Goal: Information Seeking & Learning: Learn about a topic

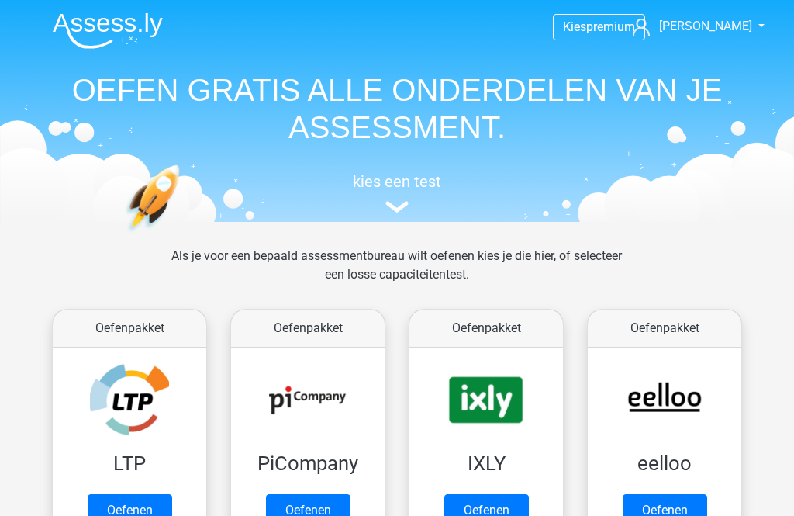
scroll to position [632, 0]
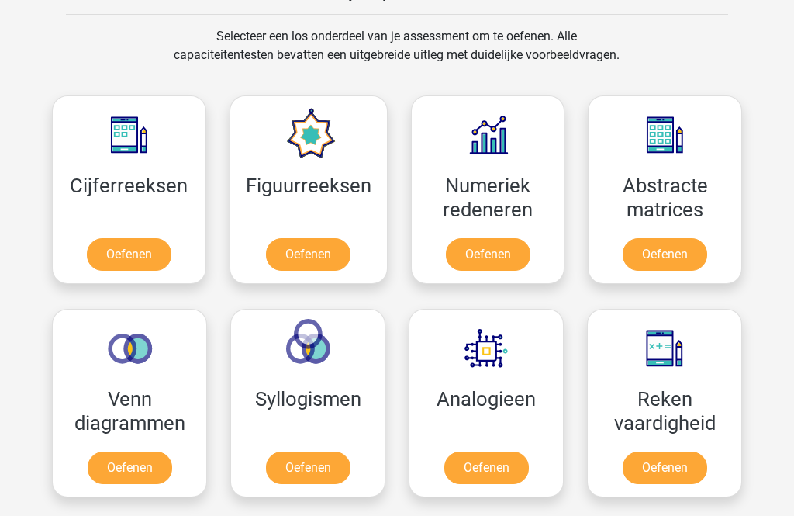
click at [95, 453] on link "Oefenen" at bounding box center [130, 467] width 85 height 33
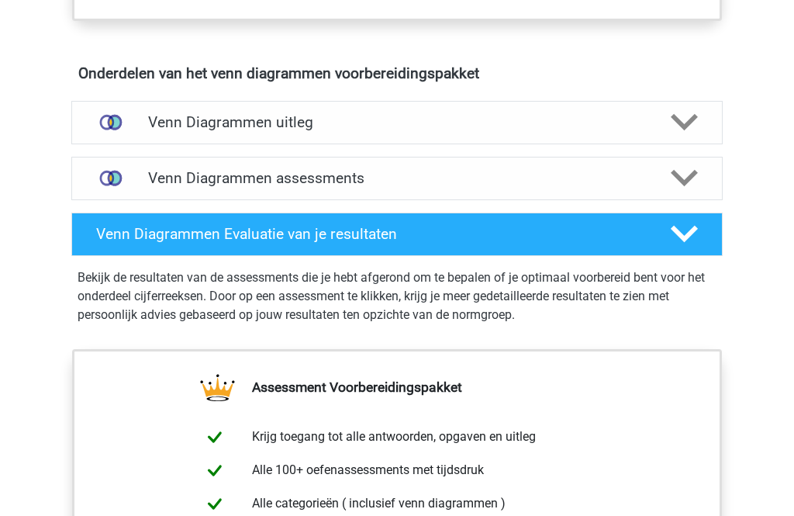
click at [542, 174] on h4 "Venn Diagrammen assessments" at bounding box center [397, 179] width 498 height 18
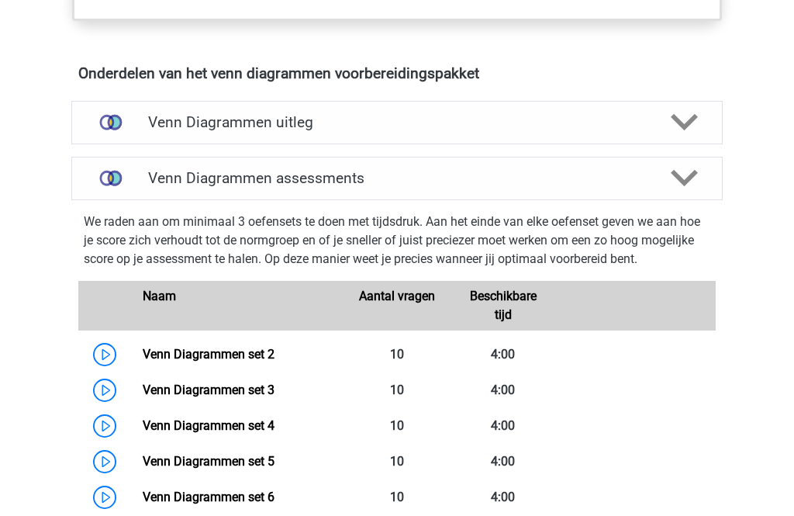
scroll to position [864, 0]
click at [144, 347] on link "Venn Diagrammen set 2" at bounding box center [209, 354] width 132 height 15
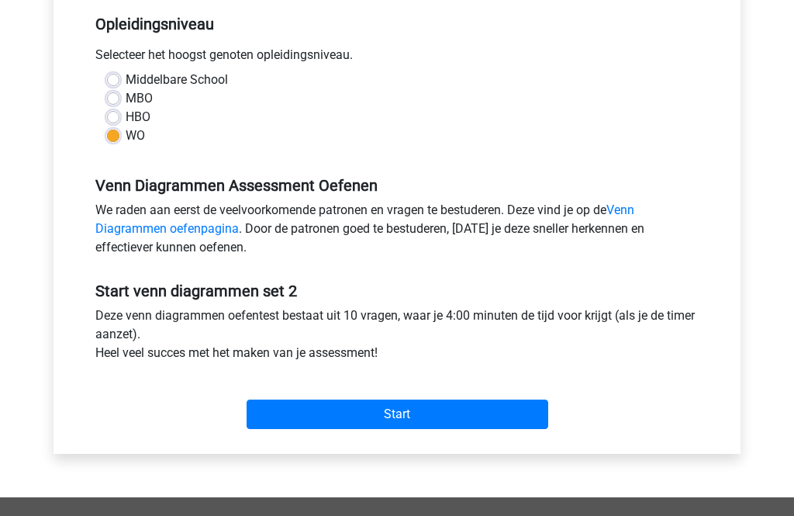
scroll to position [410, 0]
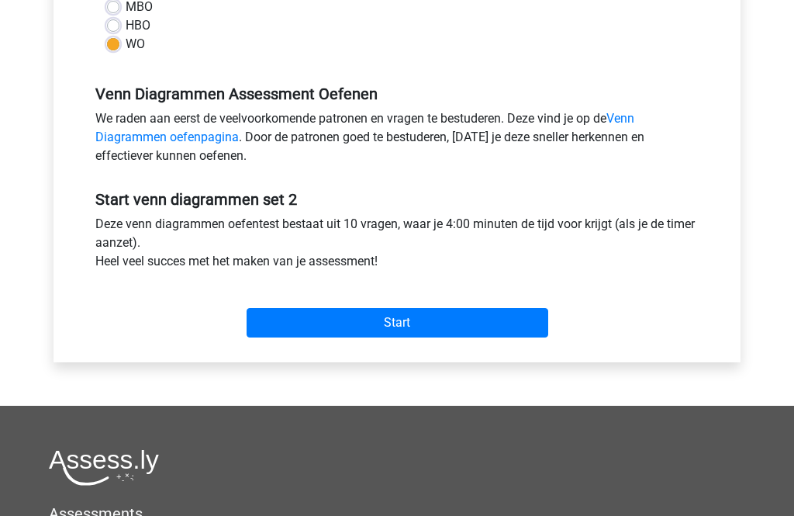
click at [492, 322] on input "Start" at bounding box center [398, 322] width 302 height 29
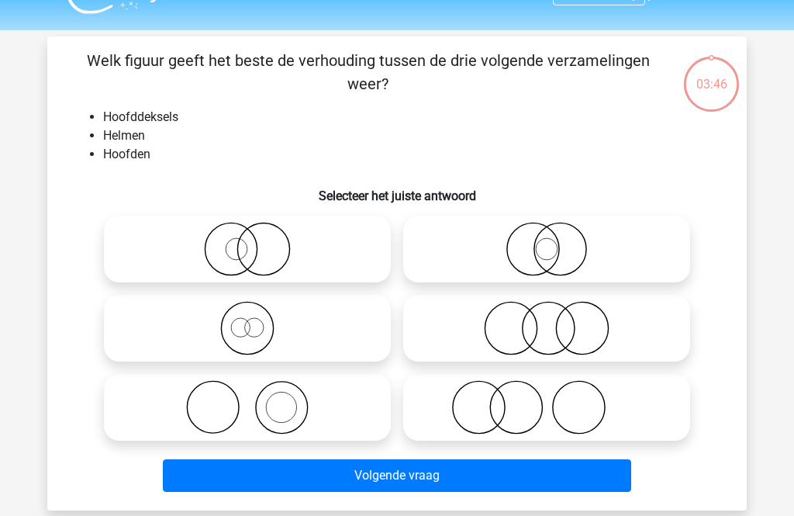
scroll to position [35, 0]
click at [354, 409] on icon at bounding box center [247, 407] width 274 height 54
click at [257, 399] on input "radio" at bounding box center [252, 394] width 10 height 10
radio input "true"
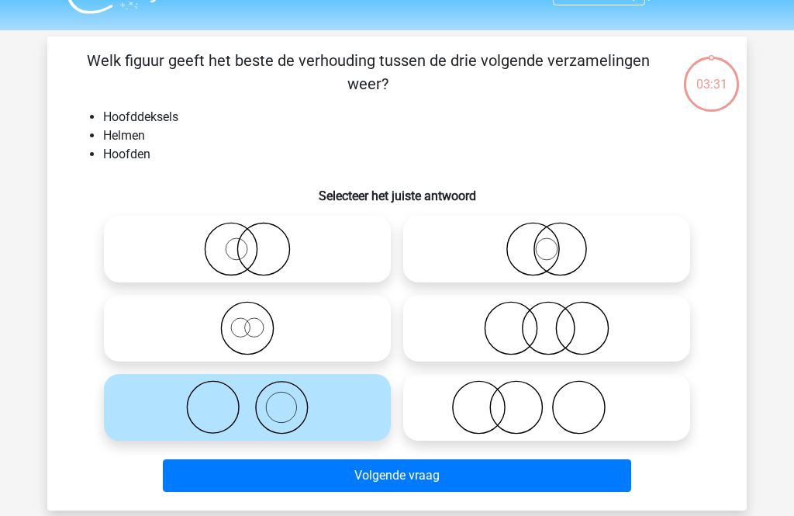
click at [384, 476] on button "Volgende vraag" at bounding box center [397, 475] width 469 height 33
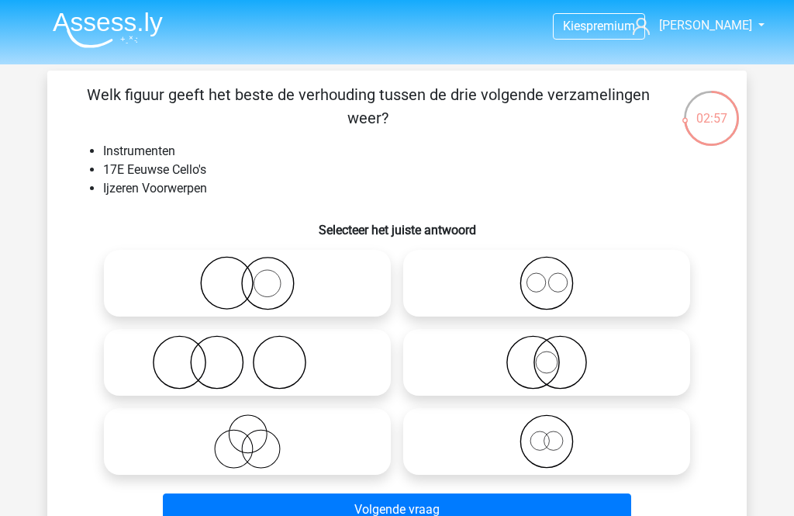
scroll to position [0, 0]
click at [148, 274] on icon at bounding box center [247, 284] width 274 height 54
click at [247, 274] on input "radio" at bounding box center [252, 271] width 10 height 10
radio input "true"
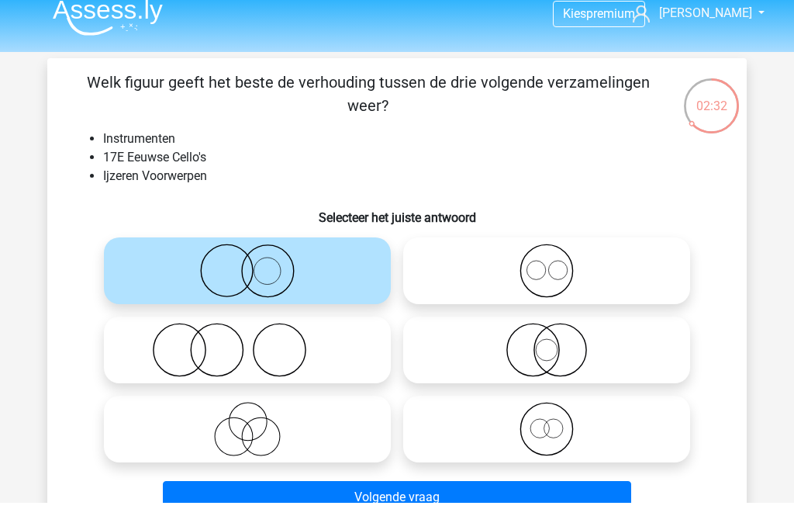
scroll to position [62, 0]
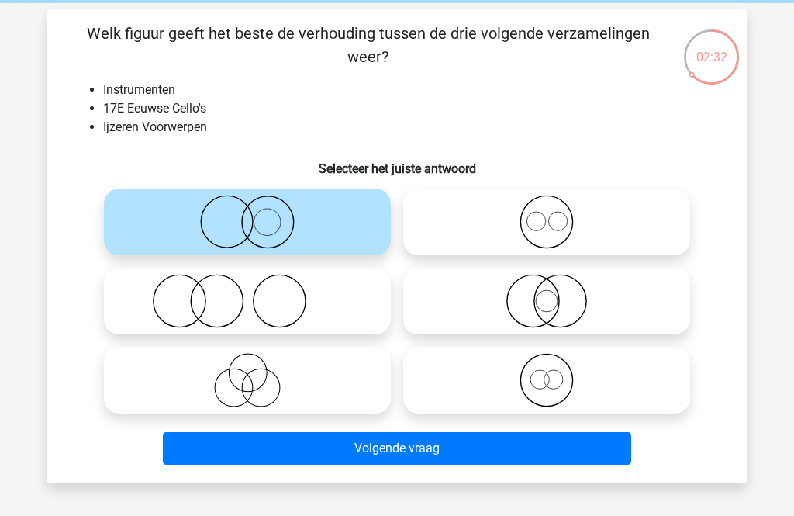
click at [543, 464] on button "Volgende vraag" at bounding box center [397, 448] width 469 height 33
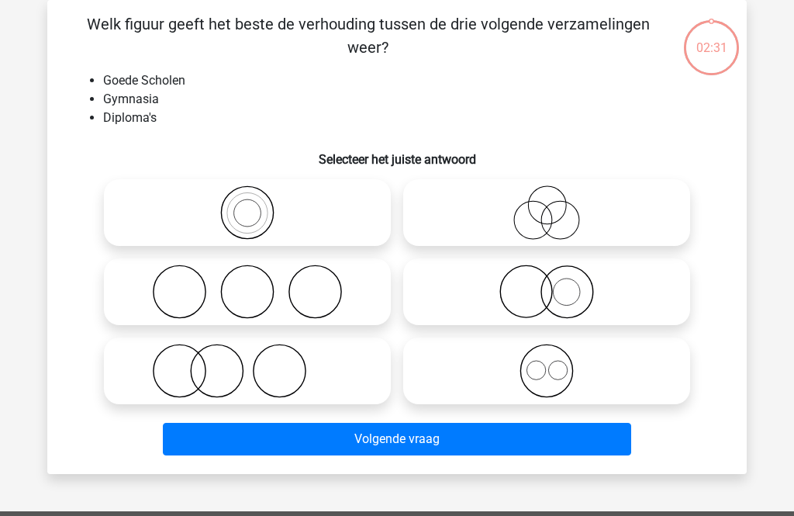
scroll to position [71, 0]
click at [160, 373] on icon at bounding box center [247, 370] width 274 height 54
click at [247, 363] on input "radio" at bounding box center [252, 358] width 10 height 10
radio input "true"
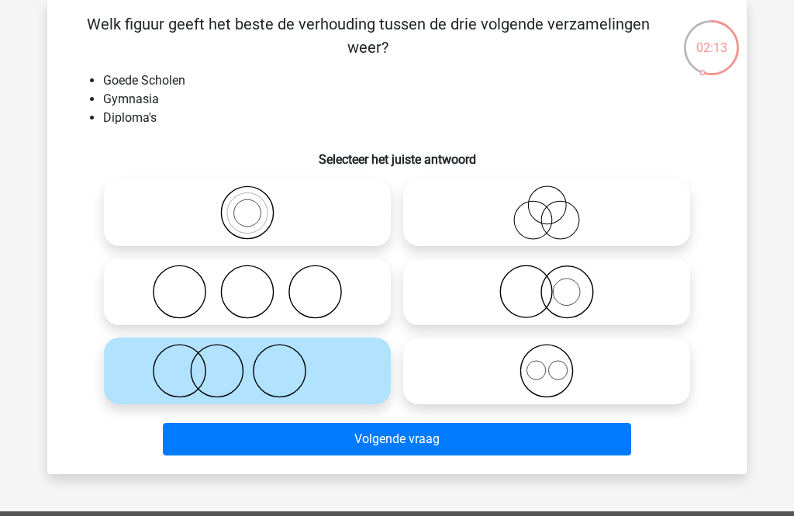
click at [158, 443] on div "Volgende vraag" at bounding box center [397, 442] width 599 height 39
click at [201, 442] on button "Volgende vraag" at bounding box center [397, 439] width 469 height 33
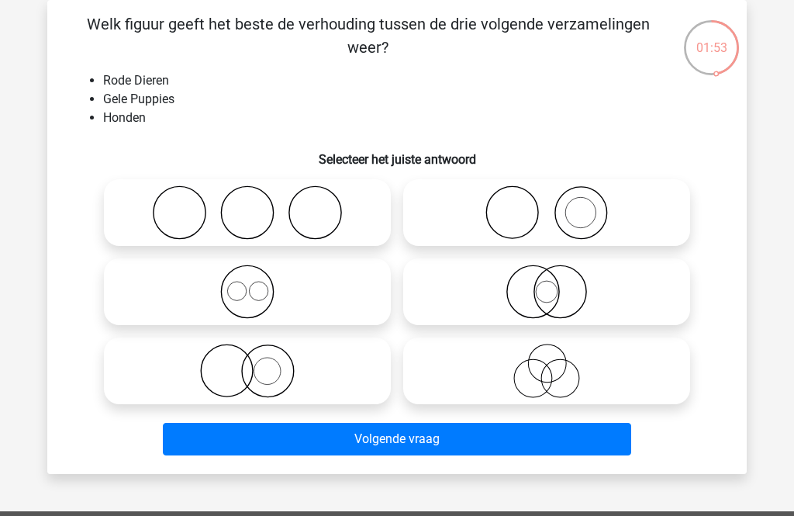
click at [112, 379] on icon at bounding box center [247, 370] width 274 height 54
click at [247, 363] on input "radio" at bounding box center [252, 358] width 10 height 10
radio input "true"
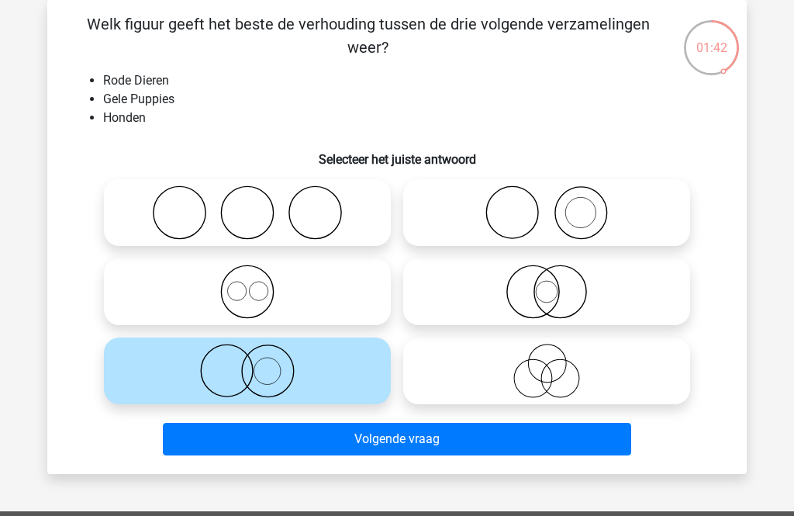
click at [554, 437] on button "Volgende vraag" at bounding box center [397, 439] width 469 height 33
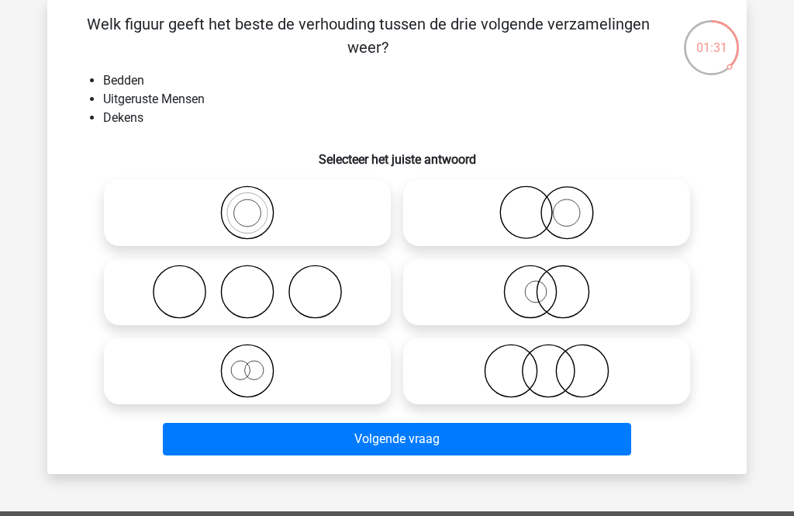
click at [316, 288] on icon at bounding box center [247, 291] width 274 height 54
click at [257, 284] on input "radio" at bounding box center [252, 279] width 10 height 10
radio input "true"
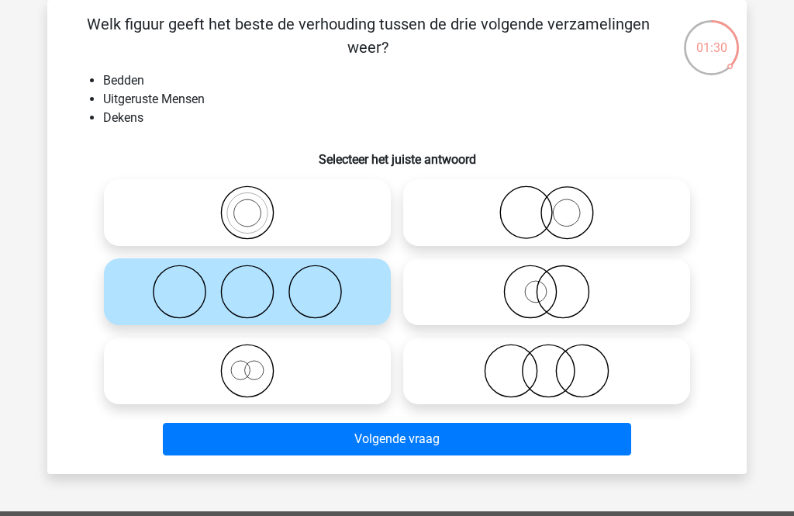
click at [391, 436] on button "Volgende vraag" at bounding box center [397, 439] width 469 height 33
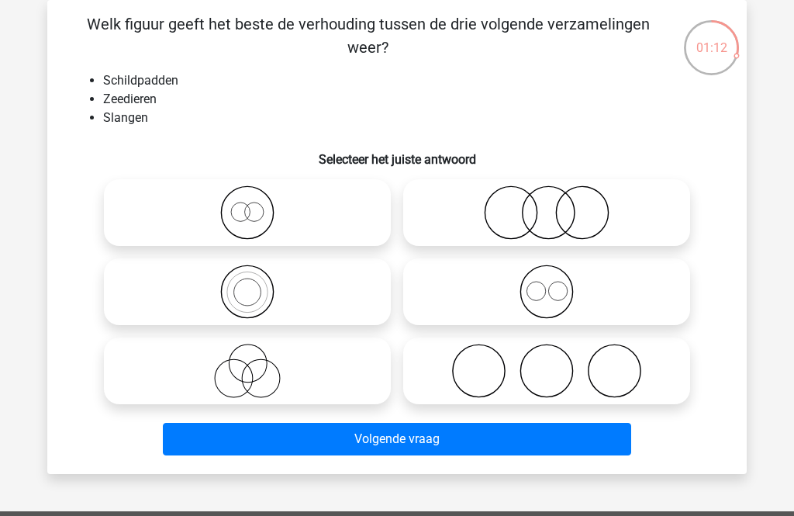
click at [623, 202] on icon at bounding box center [546, 212] width 274 height 54
click at [557, 202] on input "radio" at bounding box center [552, 200] width 10 height 10
radio input "true"
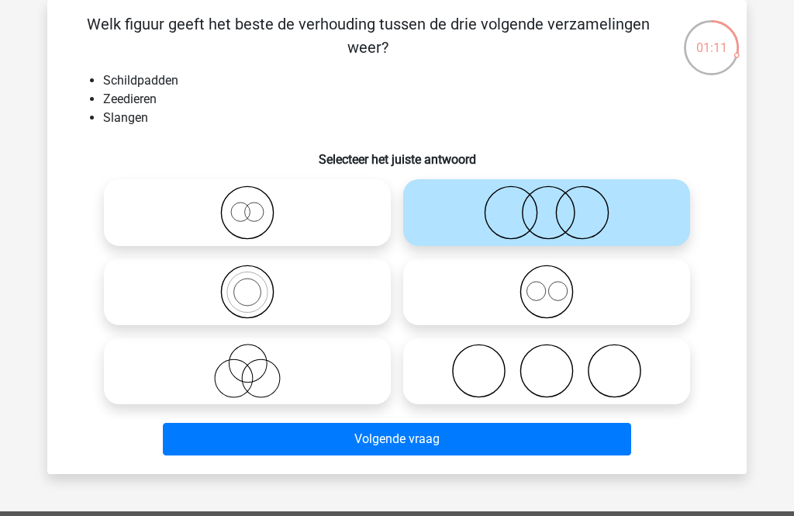
click at [493, 438] on button "Volgende vraag" at bounding box center [397, 439] width 469 height 33
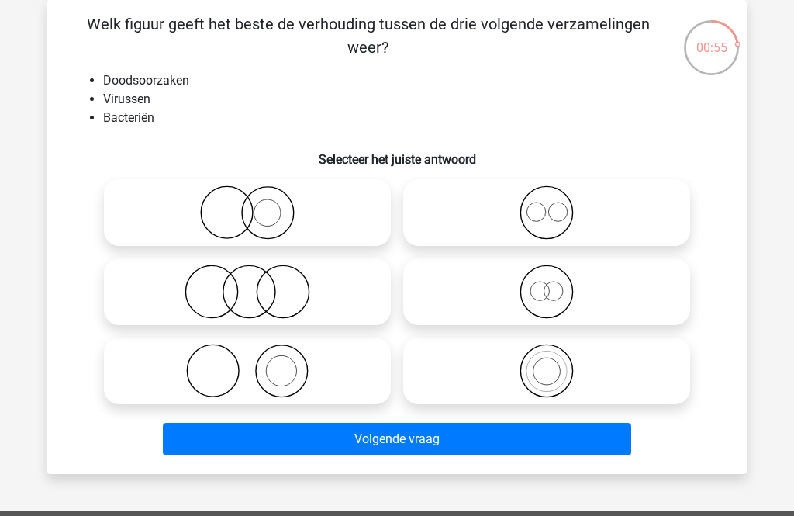
click at [541, 281] on icon at bounding box center [546, 291] width 274 height 54
click at [547, 281] on input "radio" at bounding box center [552, 279] width 10 height 10
radio input "true"
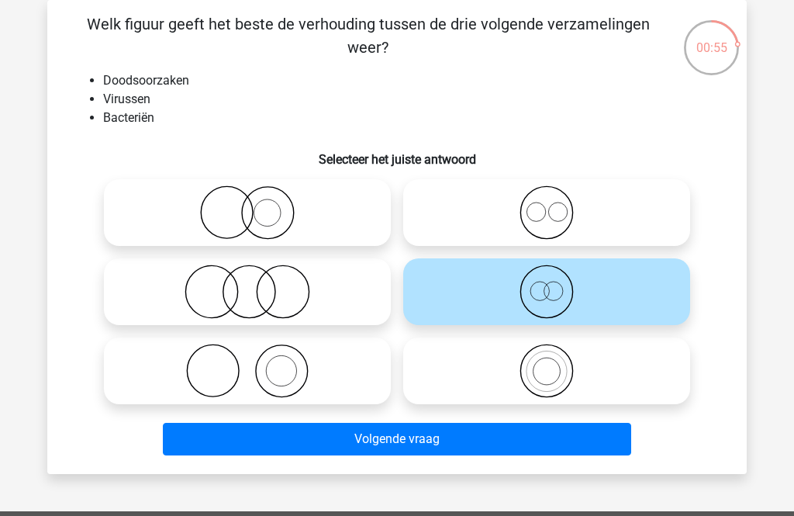
click at [441, 431] on button "Volgende vraag" at bounding box center [397, 439] width 469 height 33
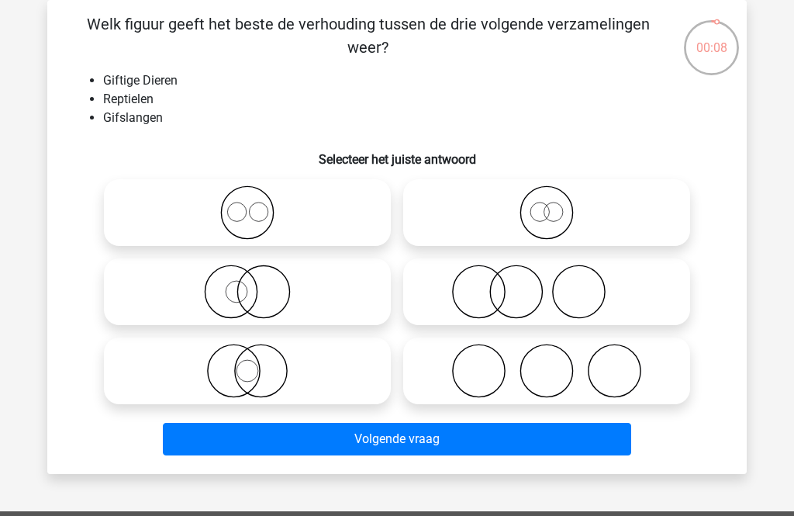
click at [229, 374] on icon at bounding box center [247, 370] width 274 height 54
click at [247, 363] on input "radio" at bounding box center [252, 358] width 10 height 10
radio input "true"
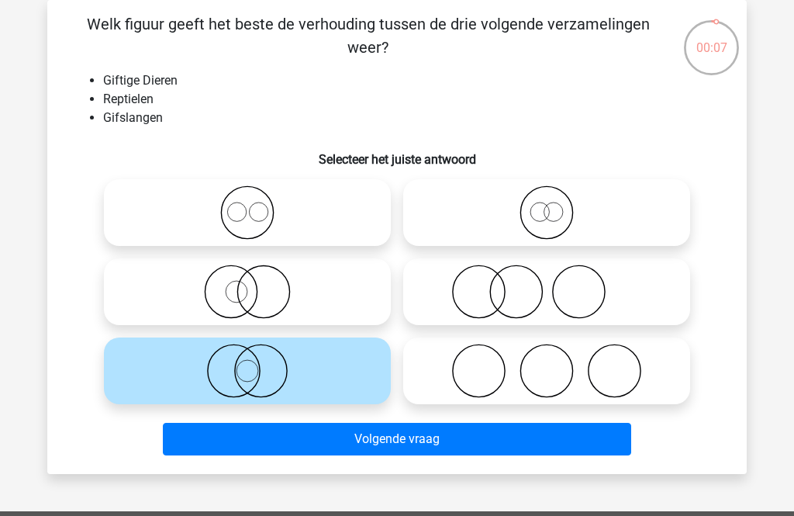
click at [231, 433] on button "Volgende vraag" at bounding box center [397, 439] width 469 height 33
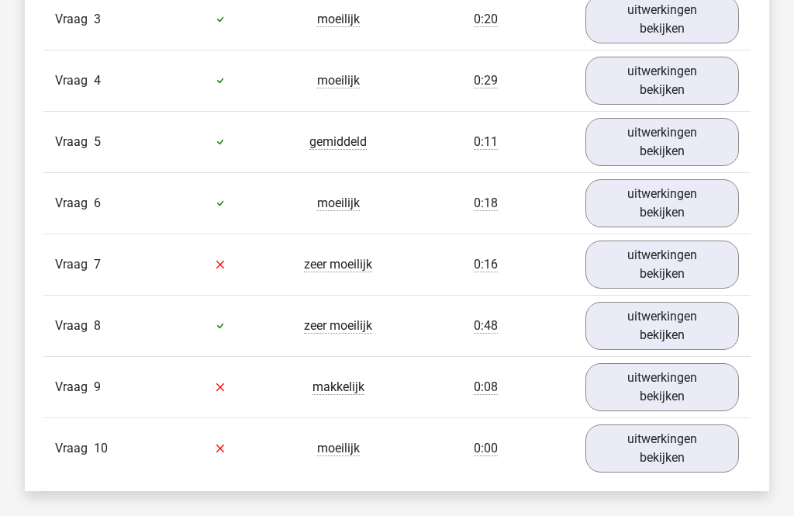
scroll to position [1471, 0]
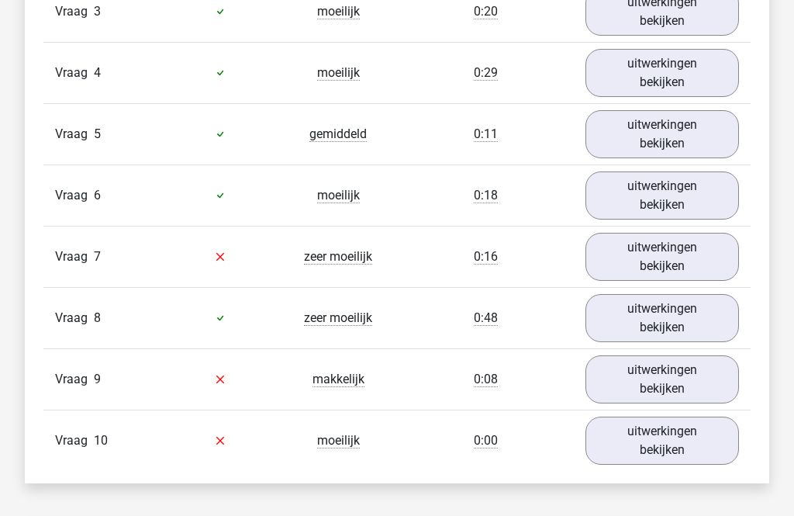
click at [705, 248] on link "uitwerkingen bekijken" at bounding box center [662, 257] width 154 height 48
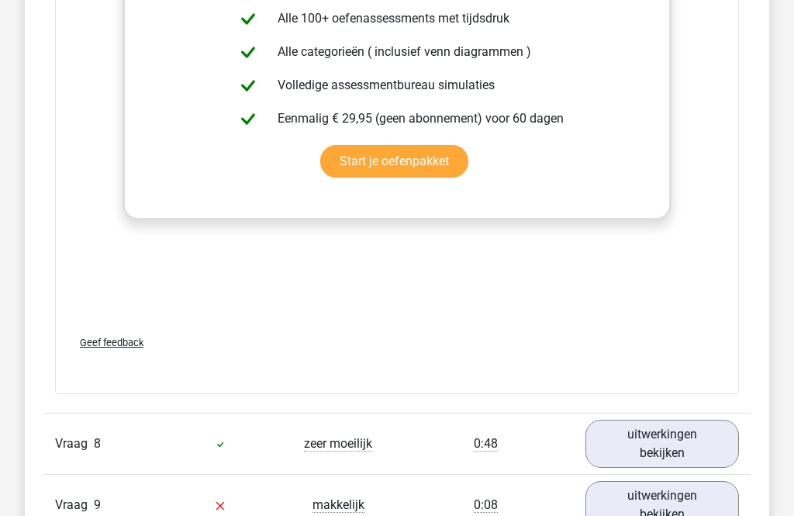
scroll to position [2481, 0]
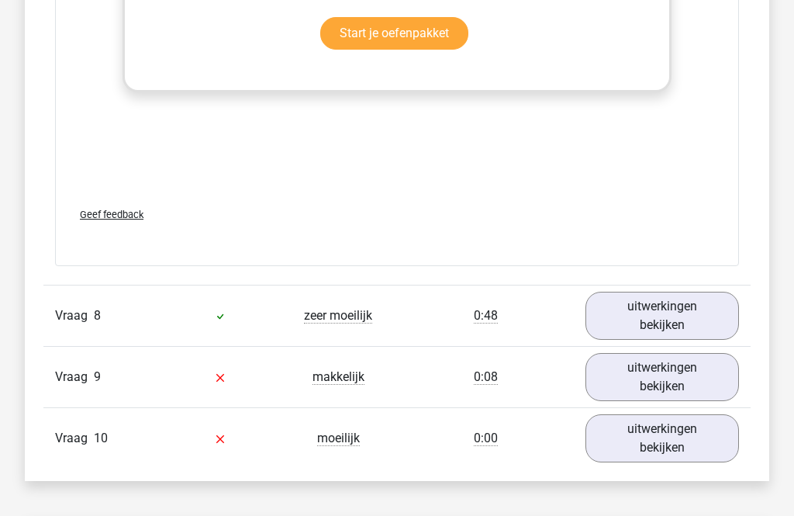
click at [706, 338] on link "uitwerkingen bekijken" at bounding box center [662, 316] width 154 height 48
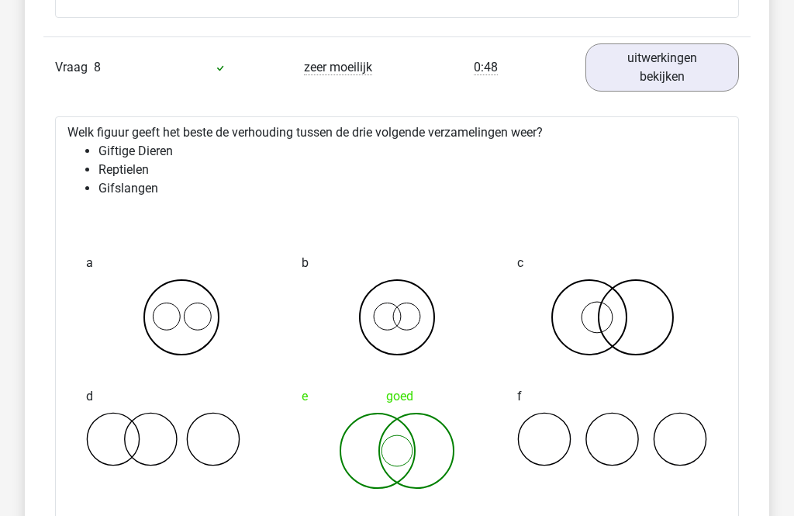
scroll to position [2748, 0]
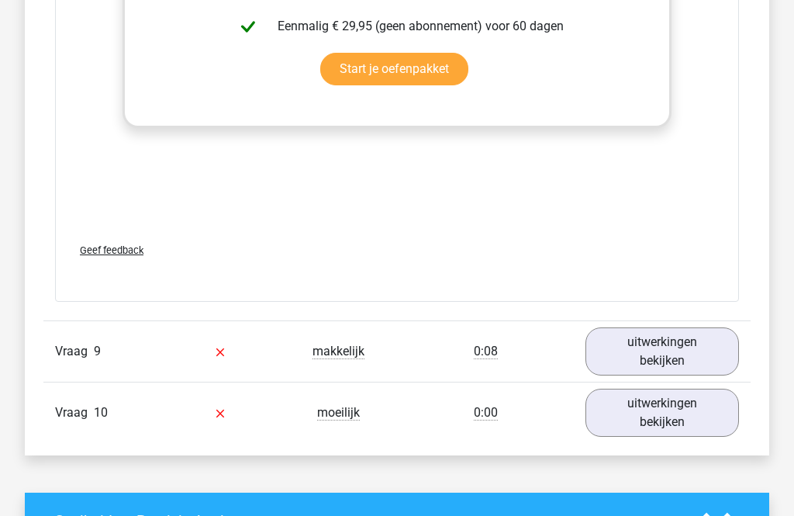
click at [706, 363] on link "uitwerkingen bekijken" at bounding box center [662, 352] width 154 height 48
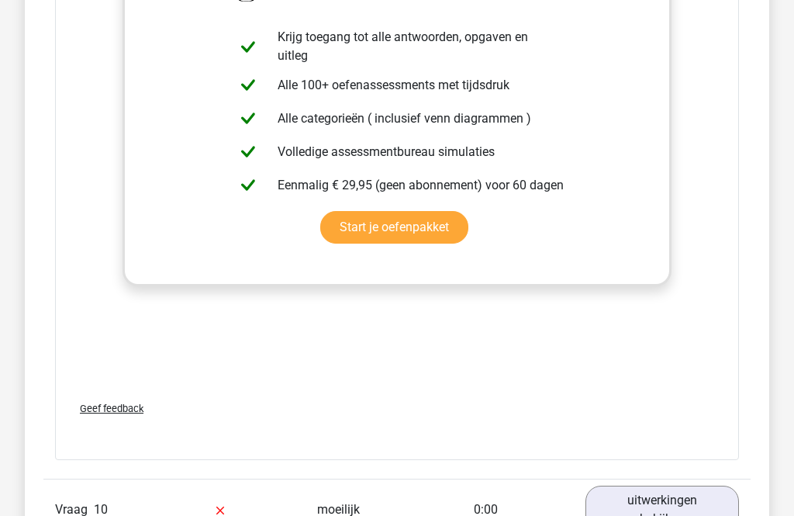
scroll to position [4476, 0]
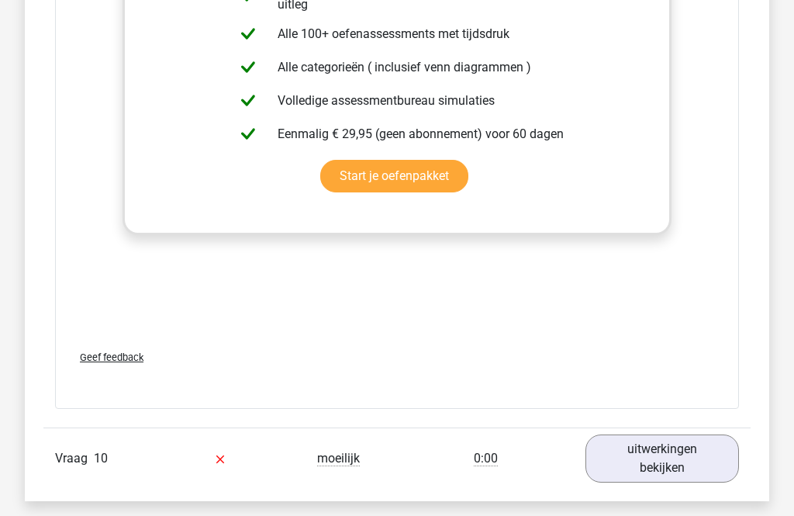
click at [699, 456] on link "uitwerkingen bekijken" at bounding box center [662, 459] width 154 height 48
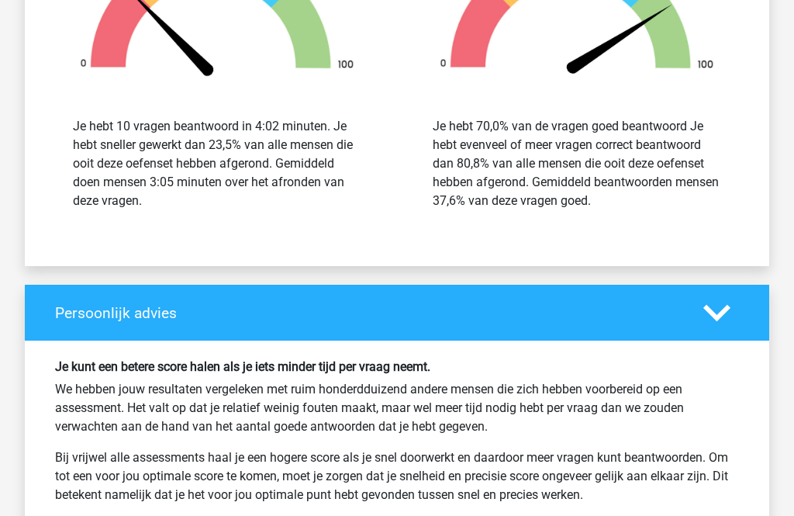
scroll to position [6314, 0]
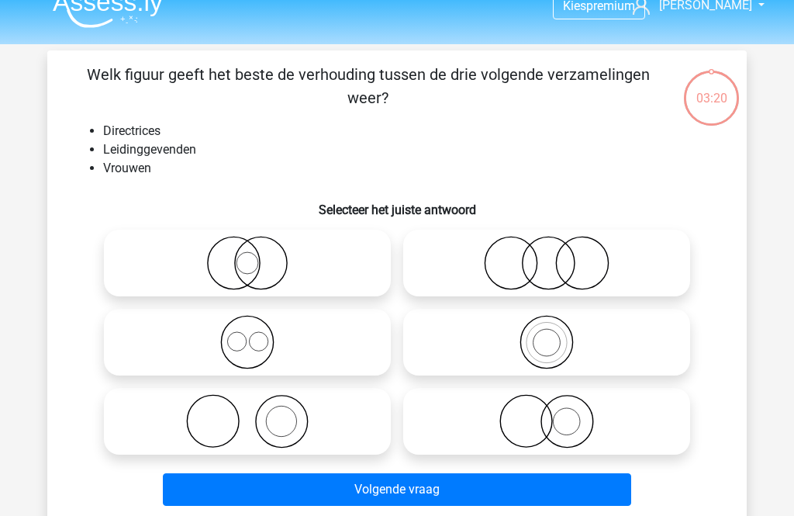
scroll to position [21, 0]
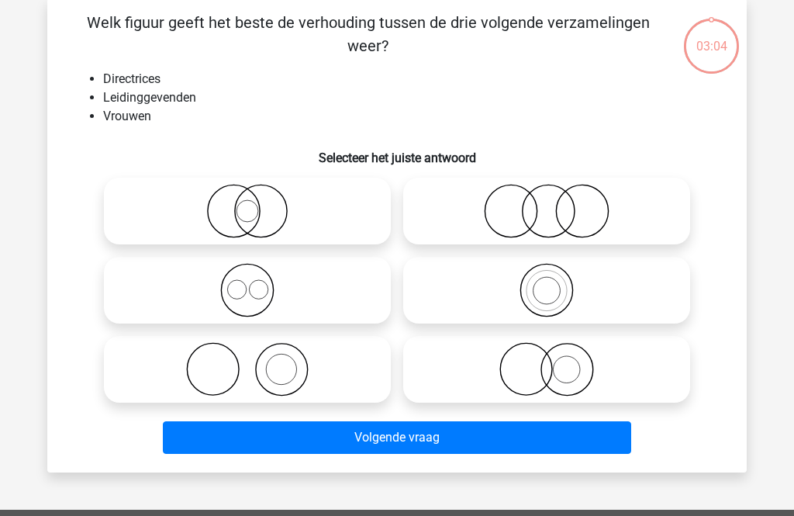
click at [351, 207] on icon at bounding box center [247, 212] width 274 height 54
click at [257, 204] on input "radio" at bounding box center [252, 199] width 10 height 10
radio input "true"
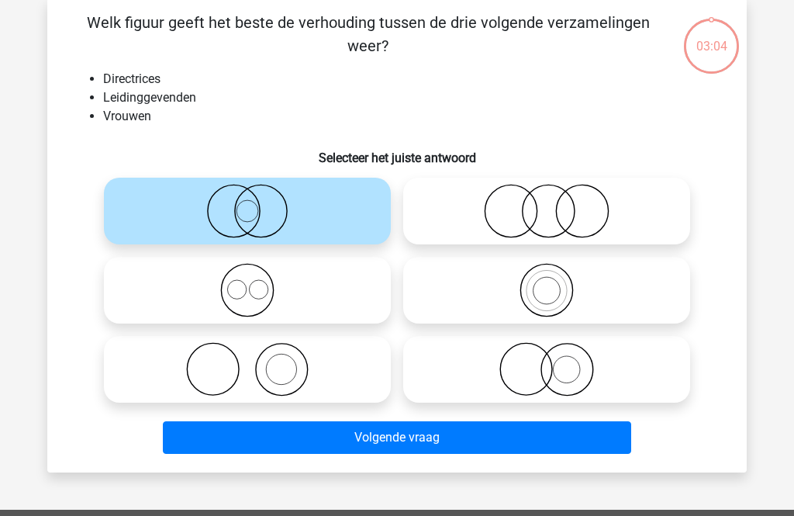
scroll to position [73, 0]
click at [431, 430] on button "Volgende vraag" at bounding box center [397, 437] width 469 height 33
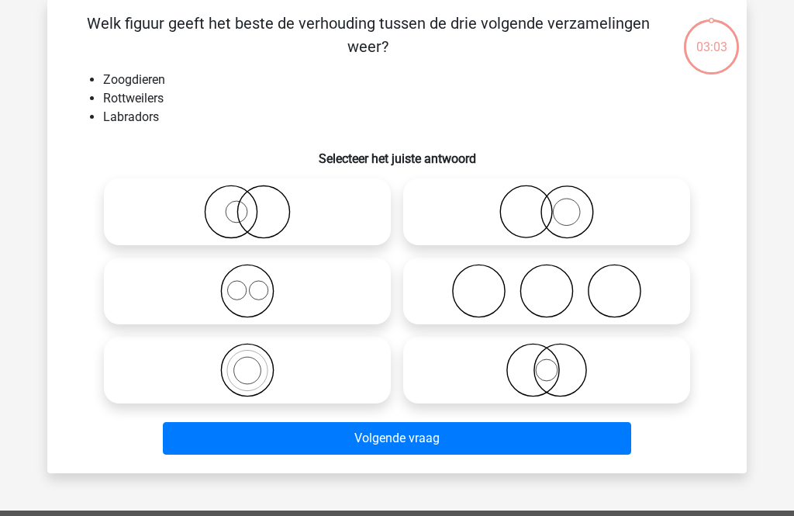
scroll to position [71, 0]
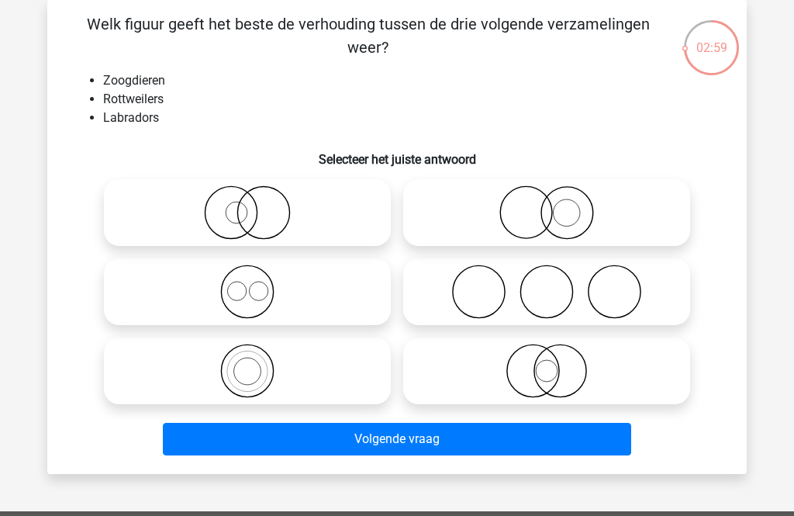
click at [319, 271] on icon at bounding box center [247, 291] width 274 height 54
click at [257, 274] on input "radio" at bounding box center [252, 279] width 10 height 10
radio input "true"
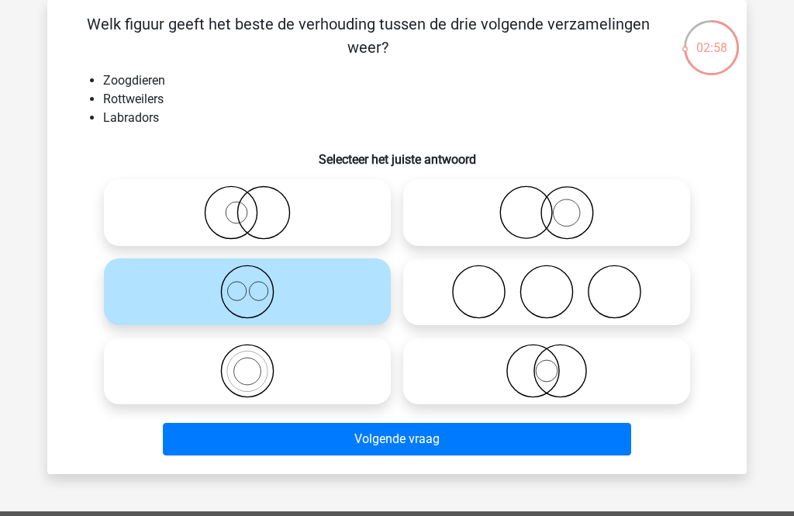
click at [398, 447] on button "Volgende vraag" at bounding box center [397, 439] width 469 height 33
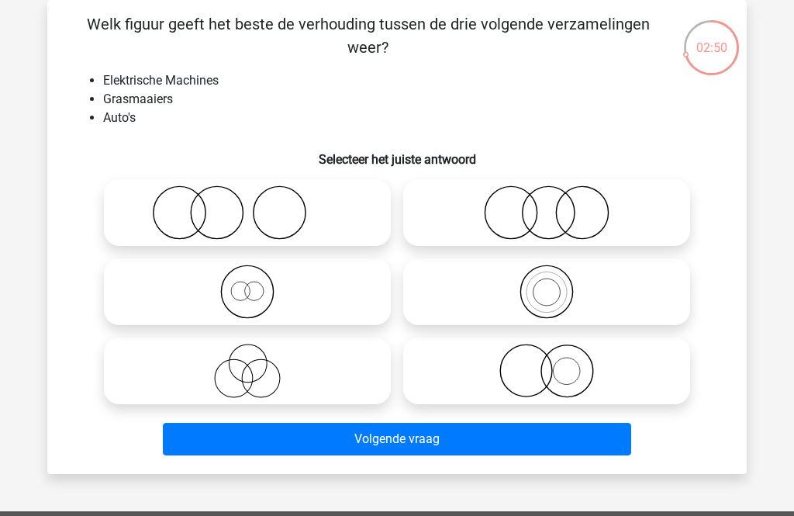
click at [544, 226] on icon at bounding box center [546, 212] width 274 height 54
click at [547, 205] on input "radio" at bounding box center [552, 200] width 10 height 10
radio input "true"
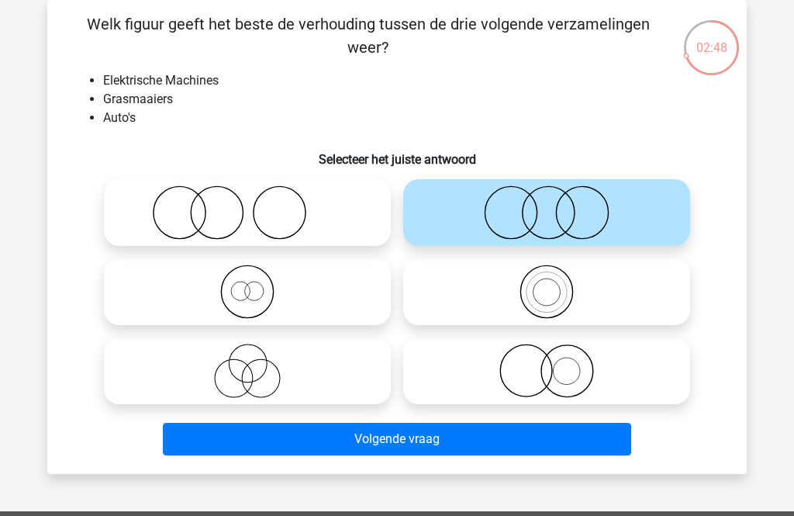
click at [453, 444] on button "Volgende vraag" at bounding box center [397, 439] width 469 height 33
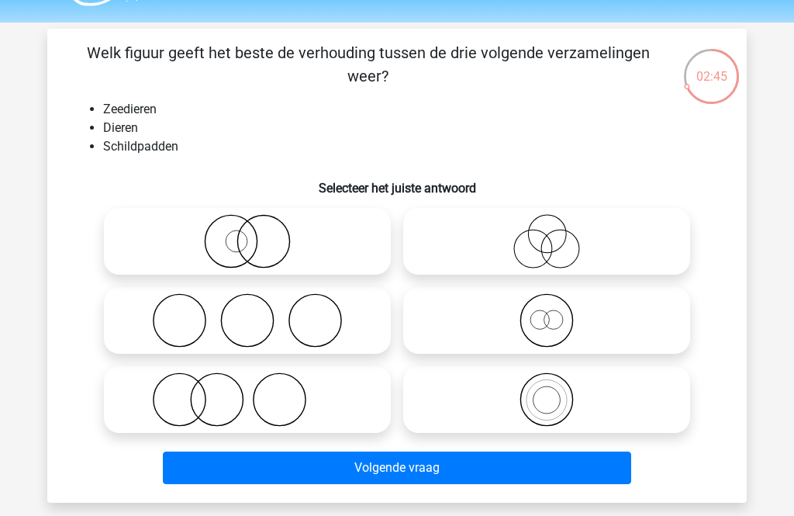
scroll to position [43, 0]
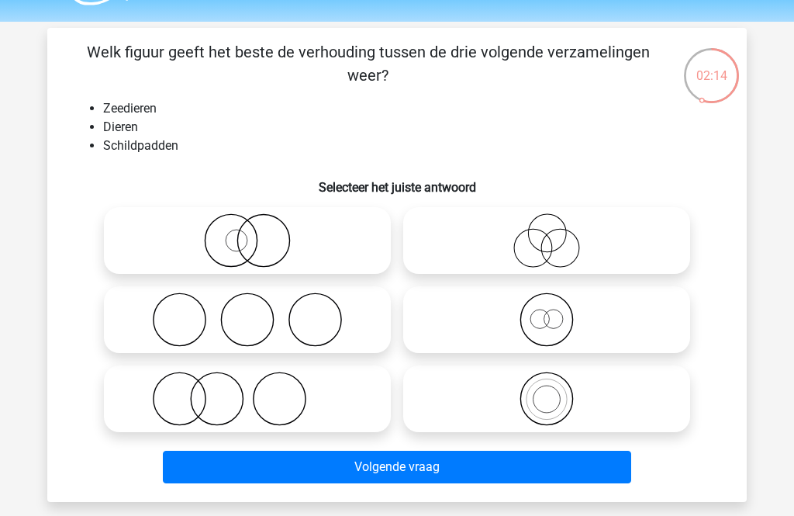
click at [482, 398] on icon at bounding box center [546, 398] width 274 height 54
click at [547, 391] on input "radio" at bounding box center [552, 386] width 10 height 10
radio input "true"
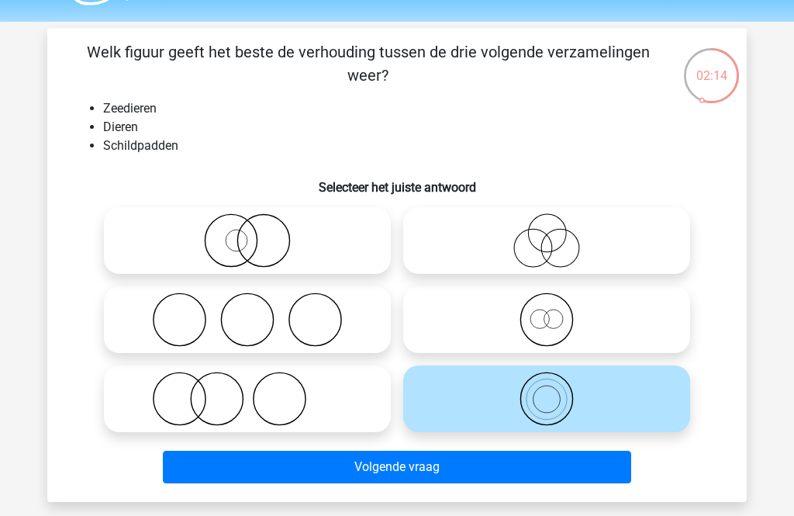
click at [491, 471] on button "Volgende vraag" at bounding box center [397, 466] width 469 height 33
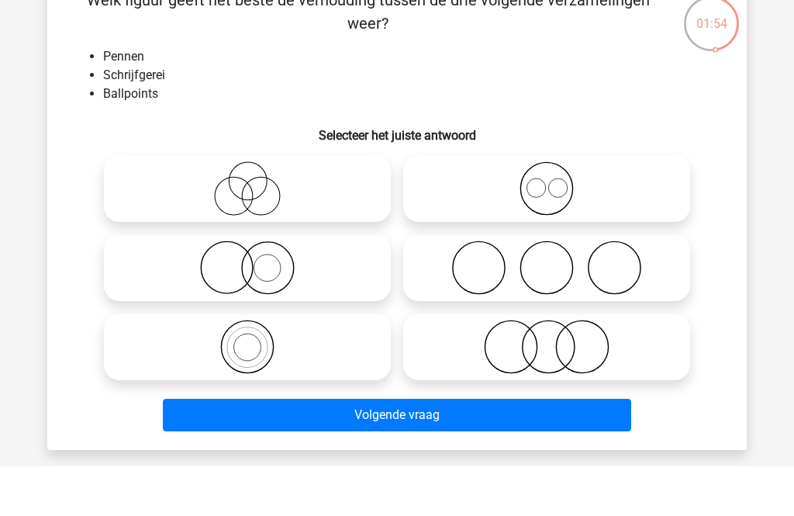
scroll to position [96, 0]
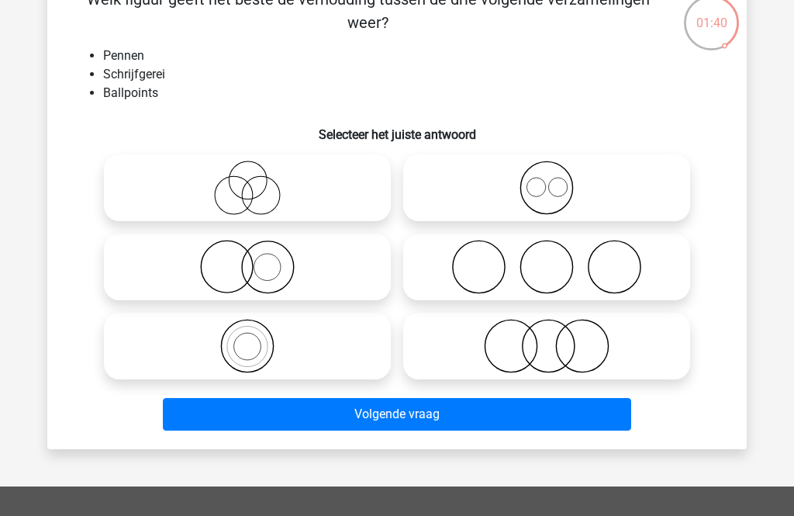
click at [645, 185] on icon at bounding box center [546, 187] width 274 height 54
click at [557, 180] on input "radio" at bounding box center [552, 175] width 10 height 10
radio input "true"
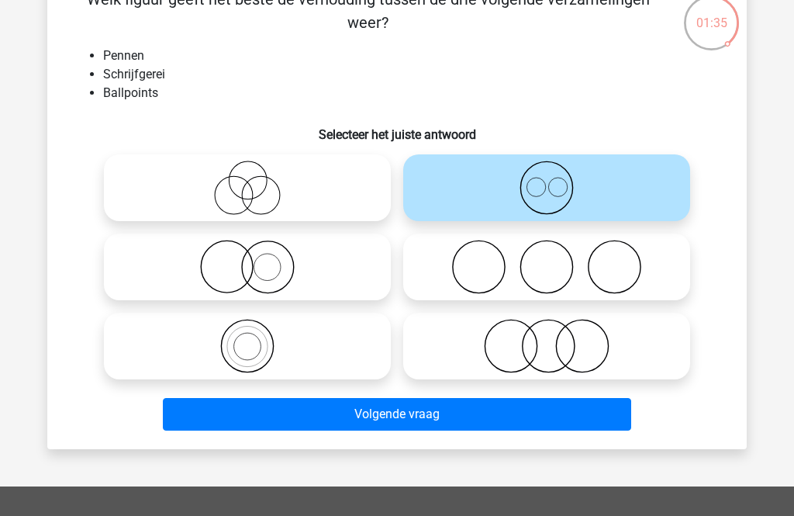
click at [110, 354] on icon at bounding box center [247, 346] width 274 height 54
click at [247, 338] on input "radio" at bounding box center [252, 333] width 10 height 10
radio input "true"
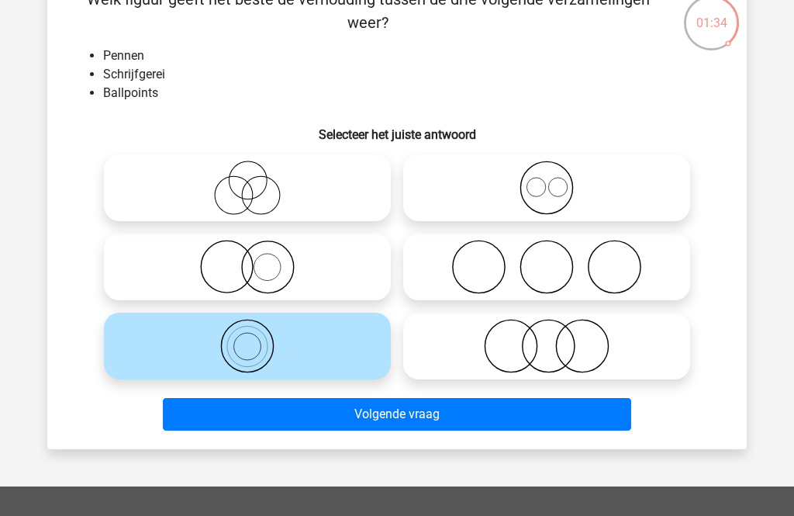
click at [576, 398] on button "Volgende vraag" at bounding box center [397, 414] width 469 height 33
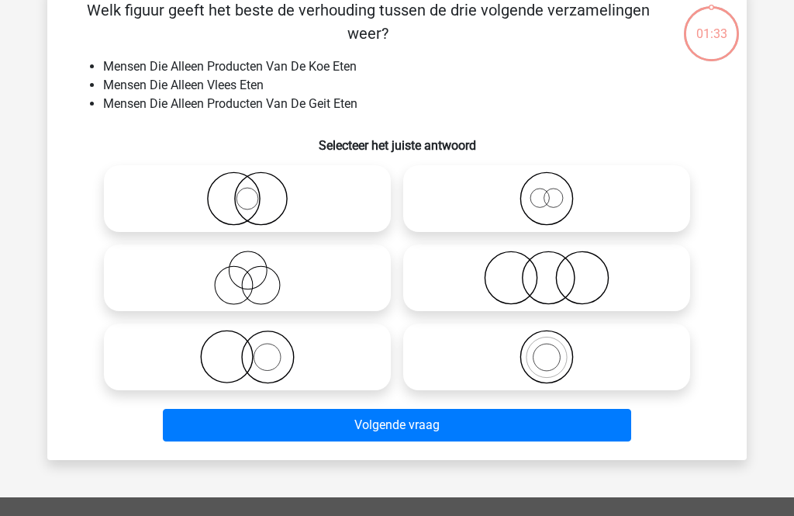
scroll to position [71, 0]
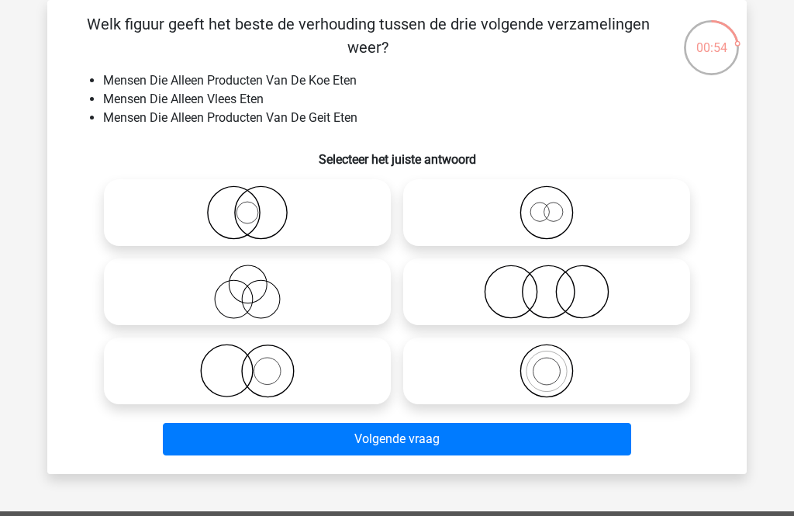
click at [503, 297] on icon at bounding box center [546, 291] width 274 height 54
click at [547, 284] on input "radio" at bounding box center [552, 279] width 10 height 10
radio input "true"
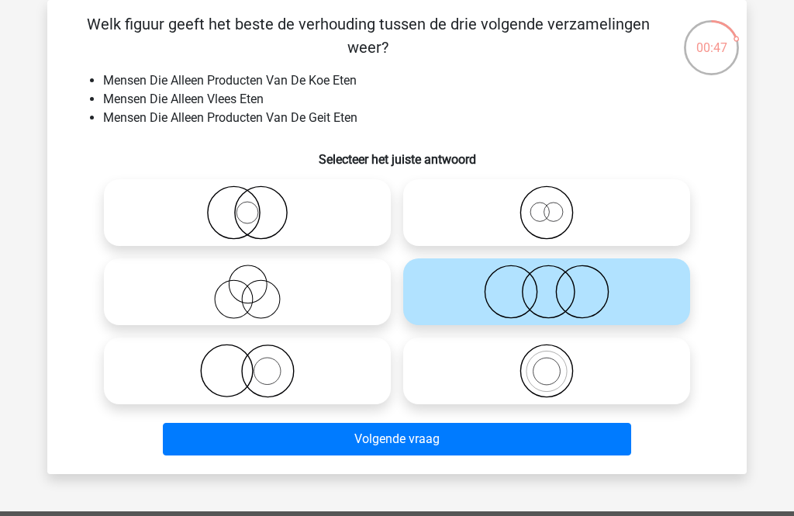
click at [448, 446] on button "Volgende vraag" at bounding box center [397, 439] width 469 height 33
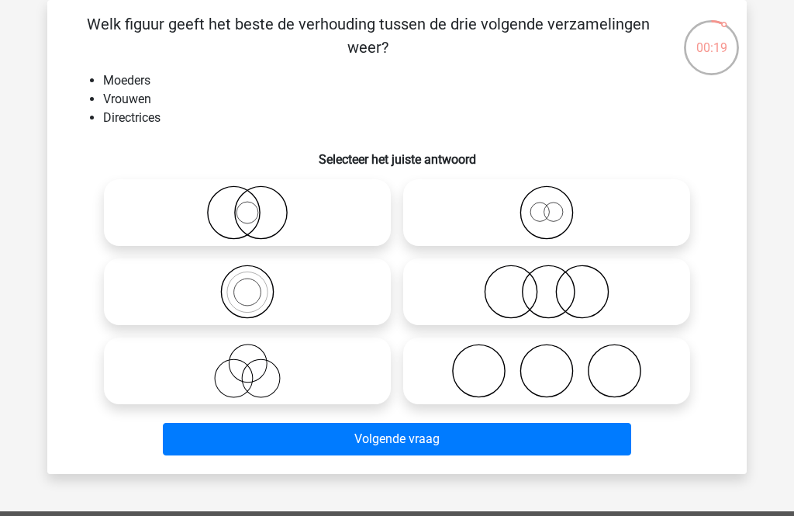
click at [572, 176] on div at bounding box center [546, 212] width 299 height 79
click at [616, 193] on icon at bounding box center [546, 212] width 274 height 54
click at [557, 195] on input "radio" at bounding box center [552, 200] width 10 height 10
radio input "true"
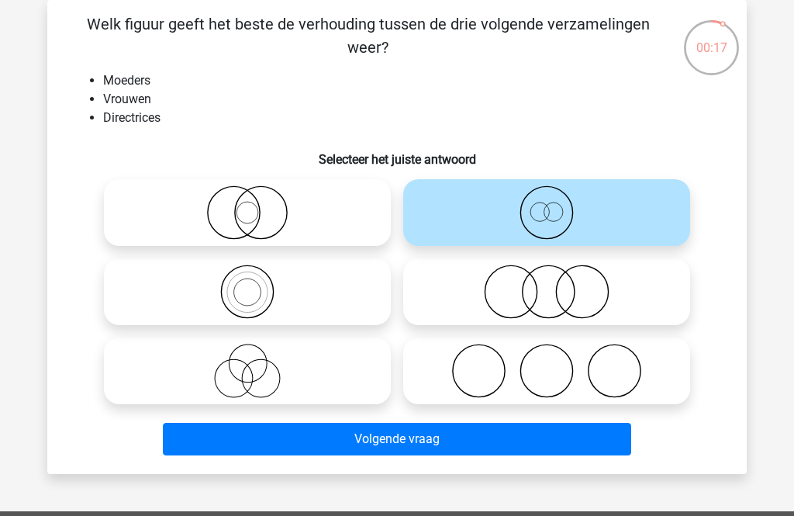
click at [442, 440] on button "Volgende vraag" at bounding box center [397, 439] width 469 height 33
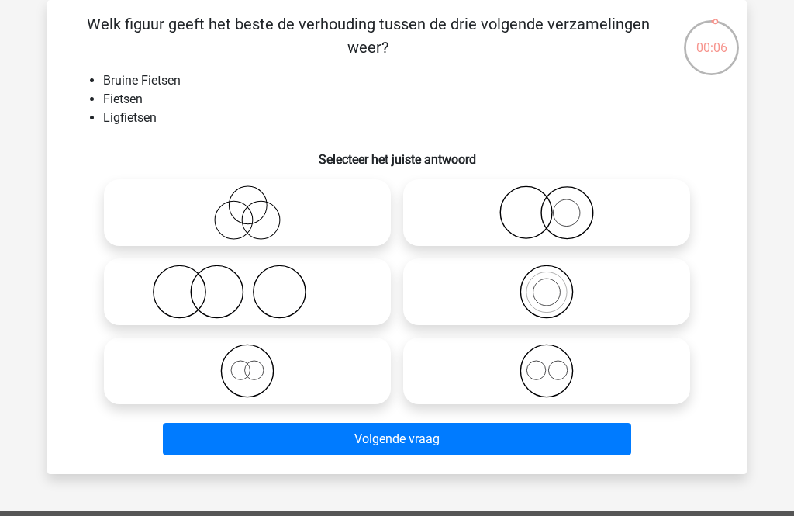
click at [368, 367] on icon at bounding box center [247, 370] width 274 height 54
click at [257, 363] on input "radio" at bounding box center [252, 358] width 10 height 10
radio input "true"
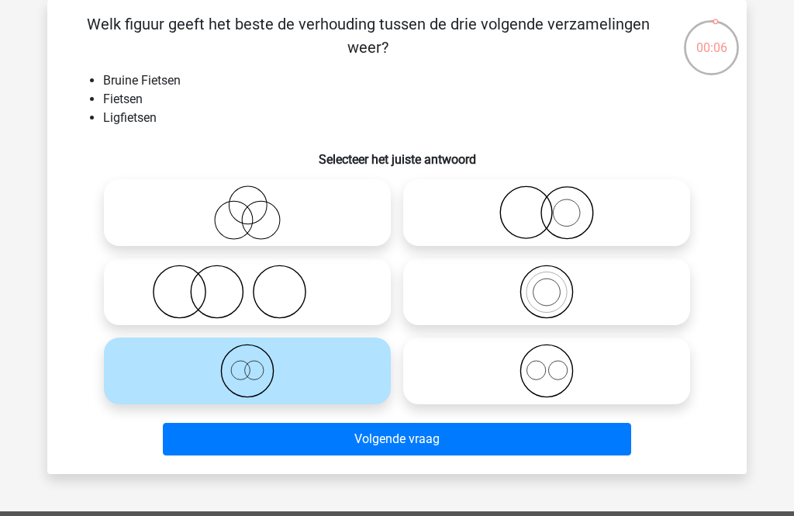
click at [396, 446] on button "Volgende vraag" at bounding box center [397, 439] width 469 height 33
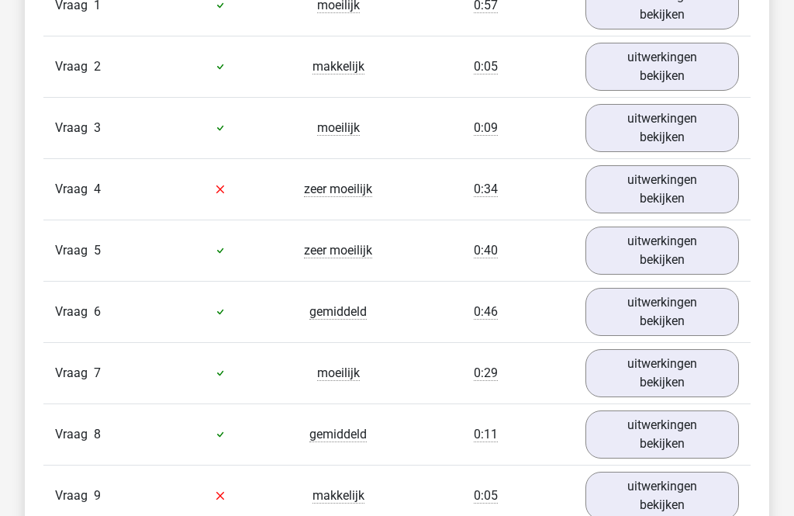
scroll to position [1354, 0]
click at [725, 181] on link "uitwerkingen bekijken" at bounding box center [662, 189] width 154 height 48
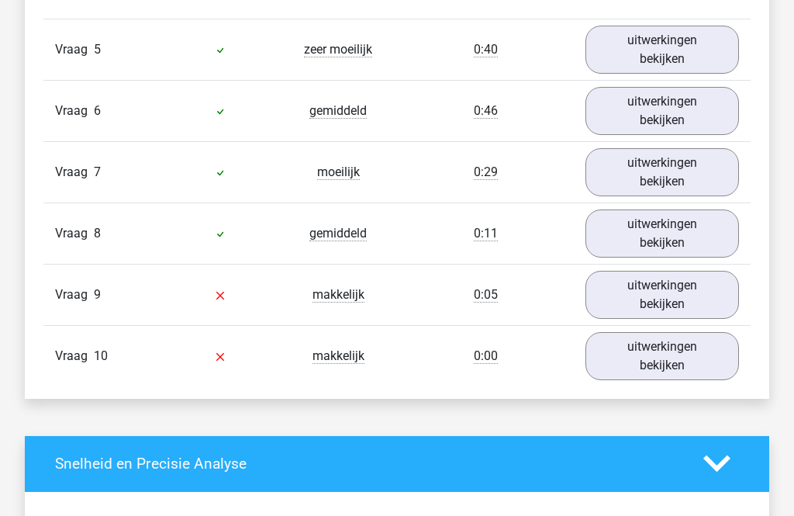
scroll to position [2582, 0]
click at [651, 293] on link "uitwerkingen bekijken" at bounding box center [662, 295] width 154 height 48
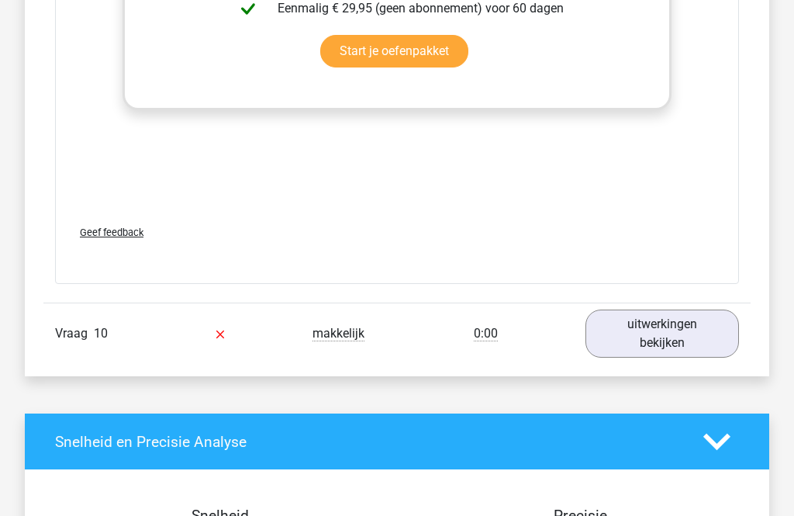
click at [655, 328] on link "uitwerkingen bekijken" at bounding box center [662, 333] width 154 height 48
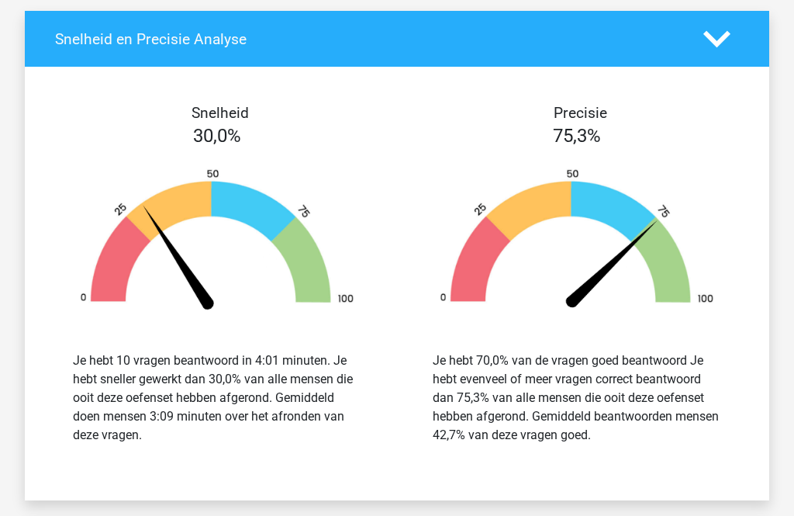
scroll to position [5030, 0]
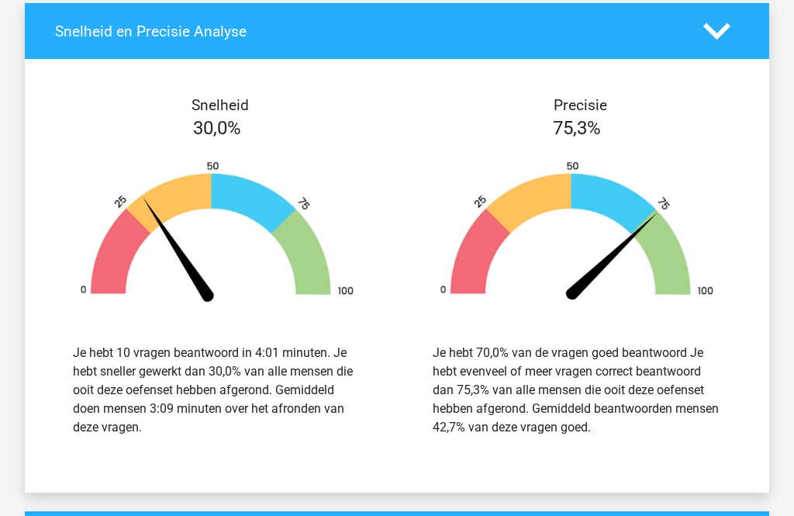
click at [747, 178] on div "Precisie 75,3% Je hebt 70,0% van de vragen goed beantwoord Je hebt evenveel of …" at bounding box center [577, 275] width 360 height 358
